Goal: Task Accomplishment & Management: Manage account settings

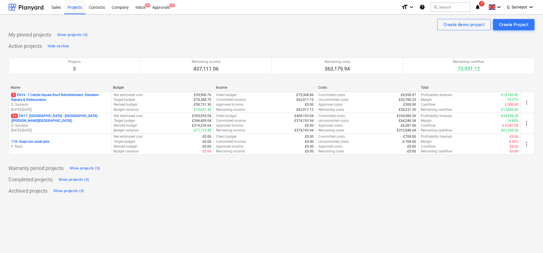
click at [479, 5] on icon "notifications" at bounding box center [478, 7] width 6 height 7
click at [184, 19] on div "Create demo project Create Project" at bounding box center [271, 24] width 526 height 11
click at [137, 6] on div "Inbox 4" at bounding box center [140, 7] width 17 height 14
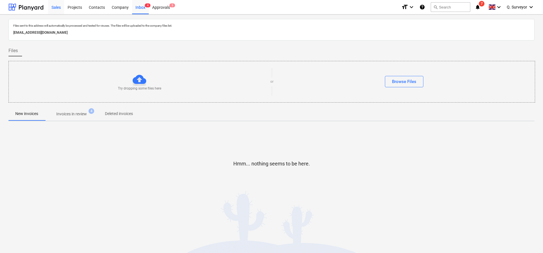
click at [55, 9] on div "Sales" at bounding box center [56, 7] width 16 height 14
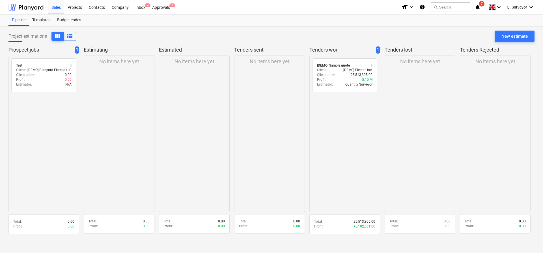
click at [479, 4] on icon "notifications" at bounding box center [478, 7] width 6 height 7
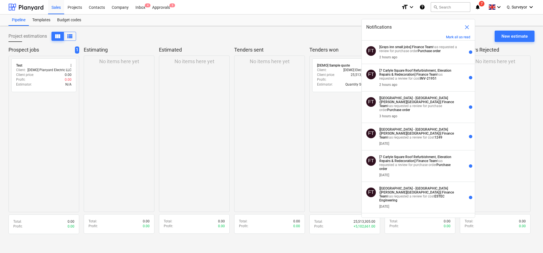
click at [93, 19] on div "Pipeline Templates Budget codes" at bounding box center [271, 19] width 526 height 11
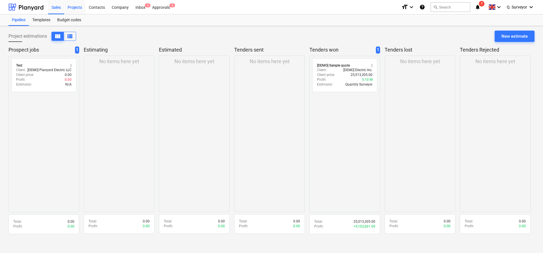
click at [74, 6] on div "Projects" at bounding box center [74, 7] width 21 height 14
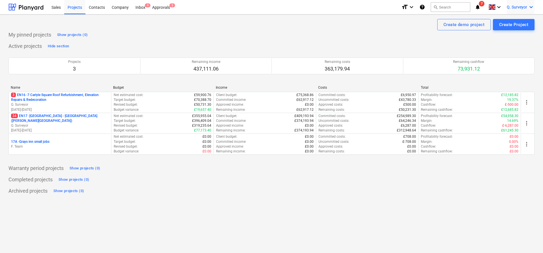
click at [528, 6] on div "Q. Surveyor keyboard_arrow_down" at bounding box center [521, 7] width 28 height 14
click at [515, 21] on div "Settings" at bounding box center [518, 22] width 34 height 9
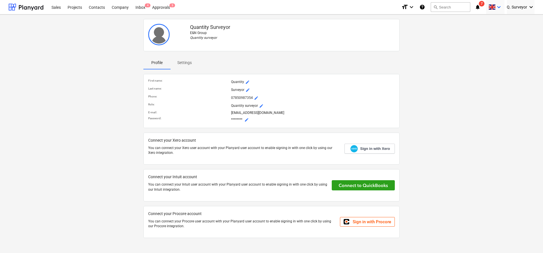
click at [499, 8] on icon "keyboard_arrow_down" at bounding box center [499, 7] width 7 height 7
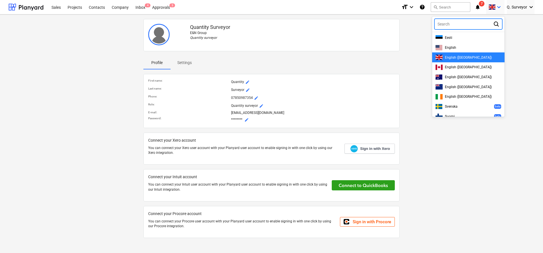
click at [499, 8] on div at bounding box center [271, 126] width 543 height 253
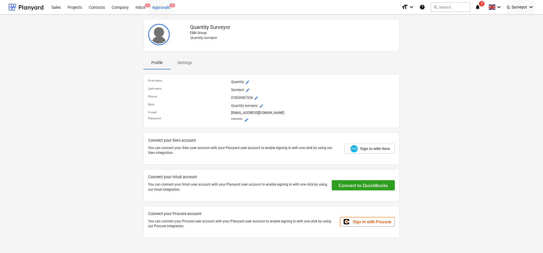
click at [166, 6] on div "Approvals 3" at bounding box center [161, 7] width 25 height 14
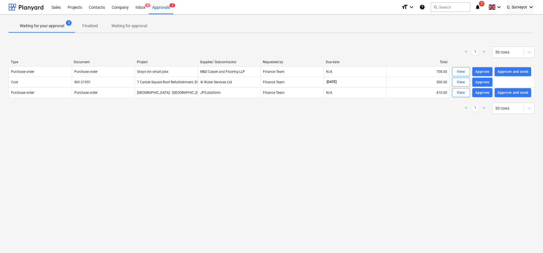
click at [191, 4] on div "Sales Projects Contacts Company Inbox 4 Approvals 3" at bounding box center [222, 7] width 349 height 14
click at [119, 5] on div "Company" at bounding box center [120, 7] width 24 height 14
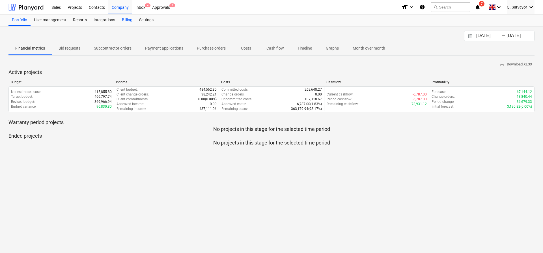
click at [128, 18] on div "Billing" at bounding box center [127, 19] width 17 height 11
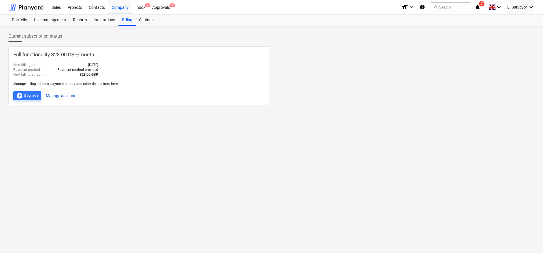
click at [64, 94] on button "Manage account" at bounding box center [61, 95] width 30 height 9
click at [151, 8] on div "Approvals 3" at bounding box center [161, 7] width 25 height 14
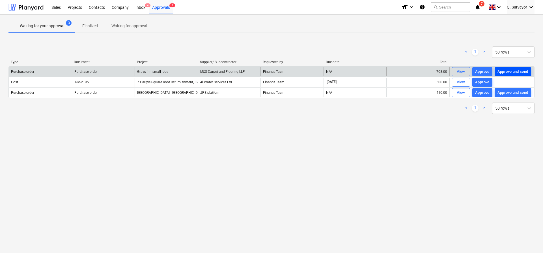
click at [502, 70] on div "Approve and send" at bounding box center [513, 71] width 31 height 7
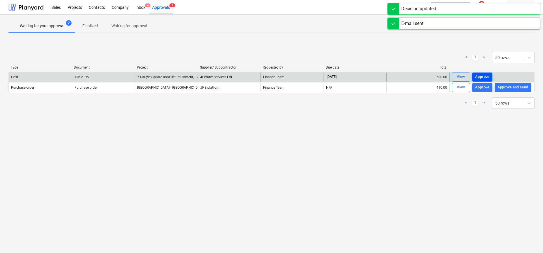
click at [486, 75] on div "Approve" at bounding box center [482, 77] width 14 height 7
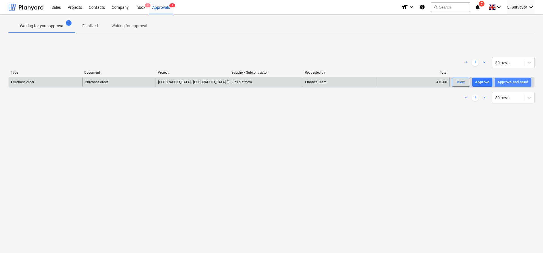
click at [510, 84] on div "Approve and send" at bounding box center [513, 82] width 31 height 7
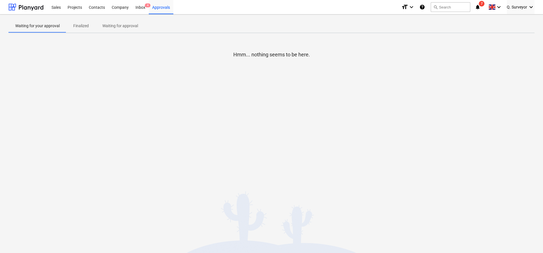
click at [82, 27] on p "Finalized" at bounding box center [81, 26] width 16 height 6
